Goal: Transaction & Acquisition: Purchase product/service

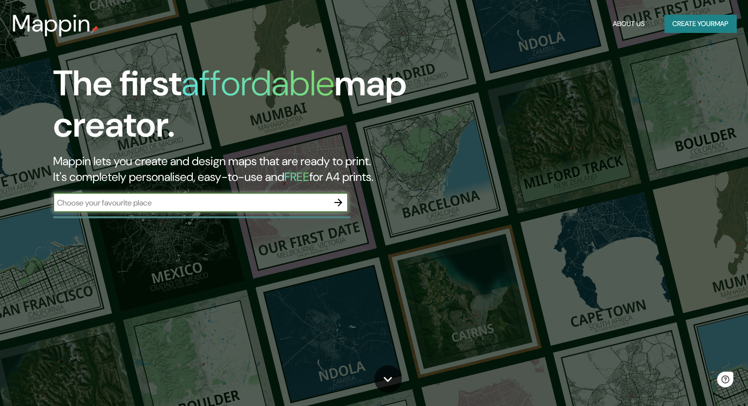
click at [336, 208] on icon "button" at bounding box center [338, 203] width 12 height 12
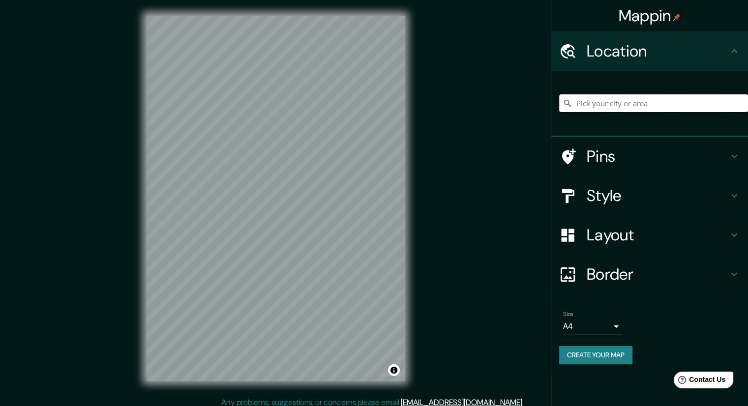
click at [600, 101] on input "Pick your city or area" at bounding box center [653, 103] width 189 height 18
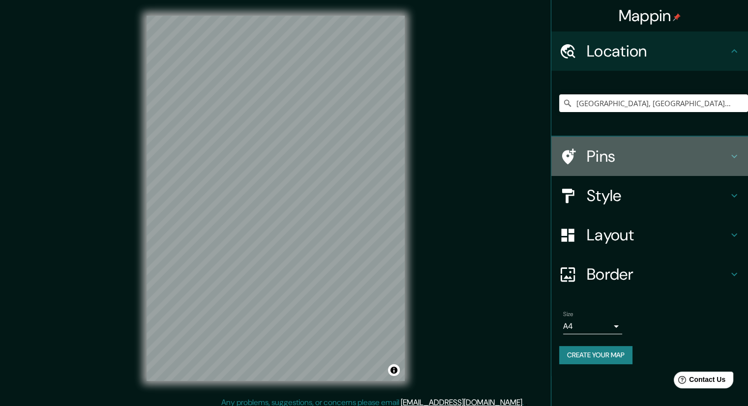
click at [696, 166] on div "Pins" at bounding box center [649, 156] width 197 height 39
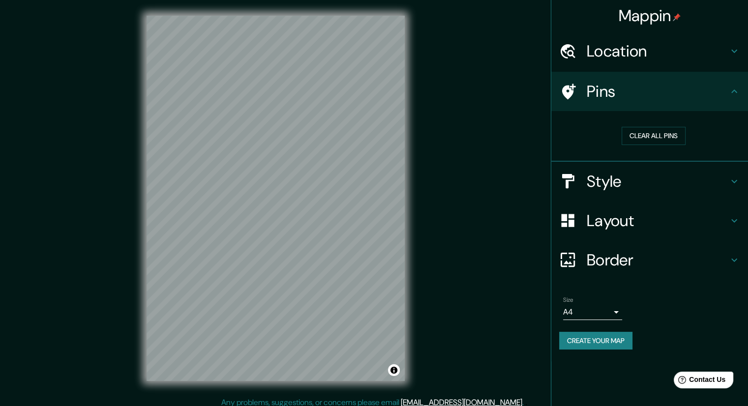
click at [452, 183] on div "Mappin Location [GEOGRAPHIC_DATA], [GEOGRAPHIC_DATA], [GEOGRAPHIC_DATA] Pins Cl…" at bounding box center [374, 206] width 748 height 413
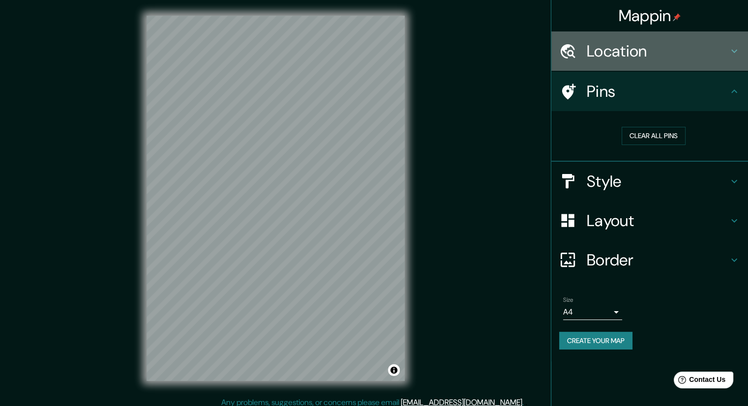
click at [627, 64] on div "Location" at bounding box center [649, 50] width 197 height 39
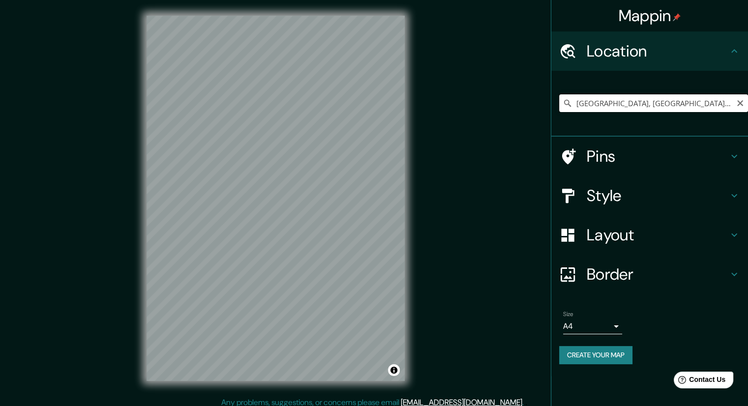
click at [622, 105] on input "[GEOGRAPHIC_DATA], [GEOGRAPHIC_DATA], [GEOGRAPHIC_DATA]" at bounding box center [653, 103] width 189 height 18
click at [675, 101] on input "[GEOGRAPHIC_DATA], [GEOGRAPHIC_DATA], [GEOGRAPHIC_DATA]" at bounding box center [653, 103] width 189 height 18
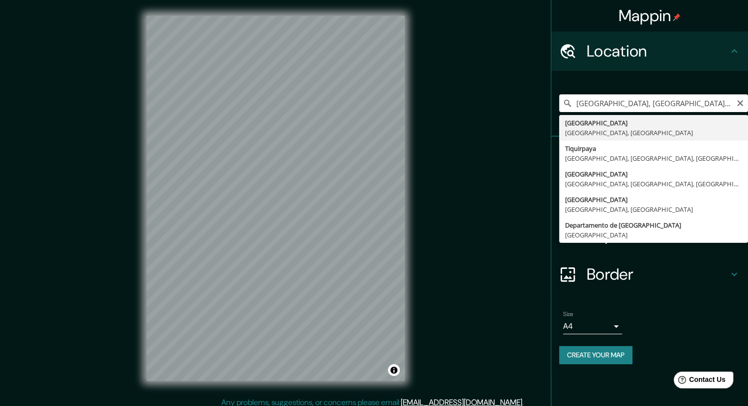
type input "[GEOGRAPHIC_DATA], [GEOGRAPHIC_DATA], [GEOGRAPHIC_DATA]"
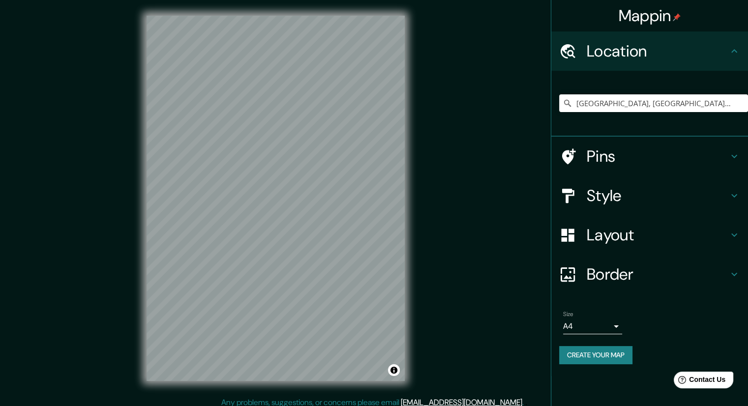
click at [640, 193] on h4 "Style" at bounding box center [658, 196] width 142 height 20
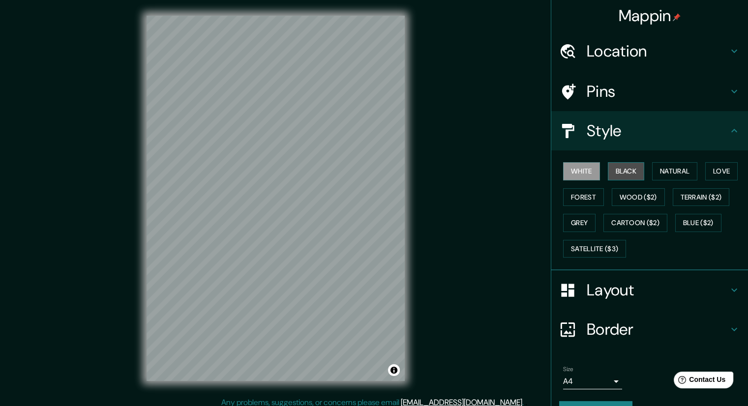
click at [617, 170] on button "Black" at bounding box center [626, 171] width 37 height 18
click at [688, 172] on button "Natural" at bounding box center [674, 171] width 45 height 18
click at [666, 173] on button "Natural" at bounding box center [674, 171] width 45 height 18
click at [559, 173] on div "White Black Natural Love Forest Wood ($2) Terrain ($2) Grey Cartoon ($2) Blue (…" at bounding box center [653, 209] width 189 height 103
click at [563, 173] on button "White" at bounding box center [581, 171] width 37 height 18
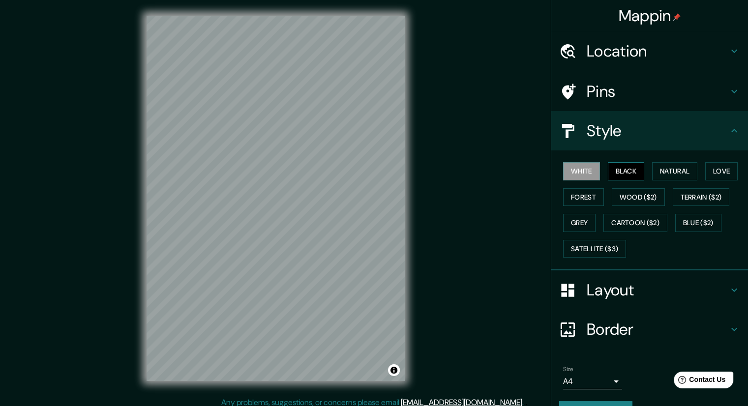
click at [632, 165] on button "Black" at bounding box center [626, 171] width 37 height 18
click at [667, 178] on button "Natural" at bounding box center [674, 171] width 45 height 18
click at [568, 186] on div "White Black Natural Love Forest Wood ($2) Terrain ($2) Grey Cartoon ($2) Blue (…" at bounding box center [653, 209] width 189 height 103
